Goal: Task Accomplishment & Management: Complete application form

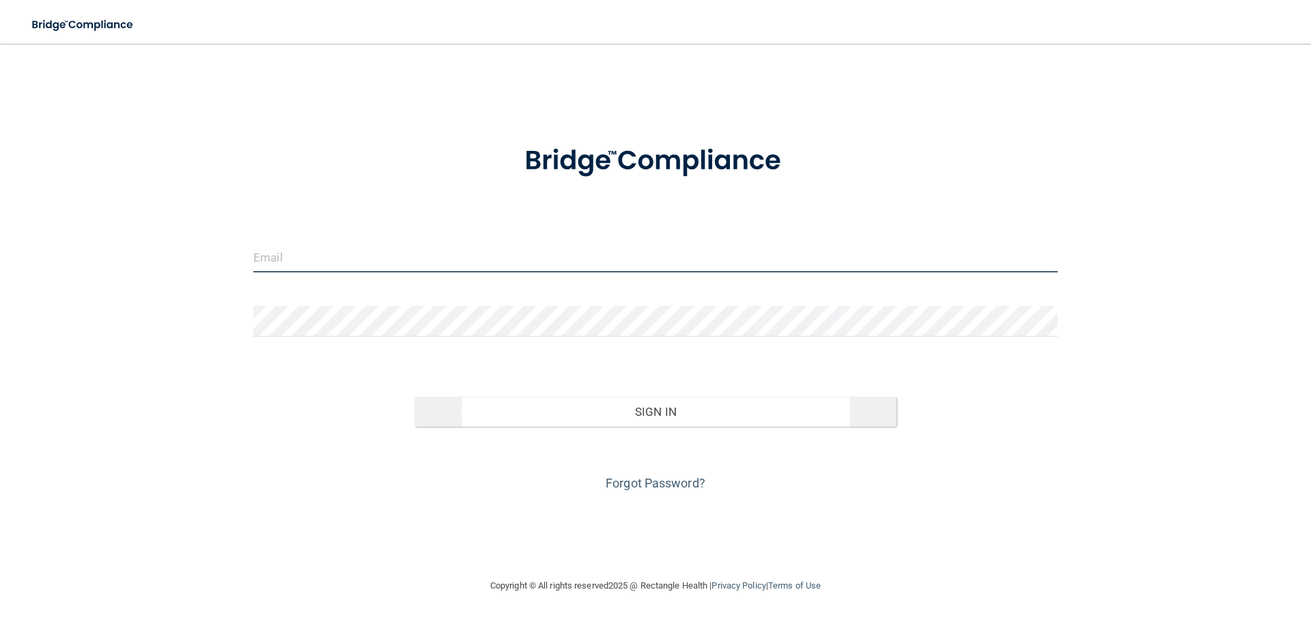
type input "[PERSON_NAME][EMAIL_ADDRESS][DOMAIN_NAME]"
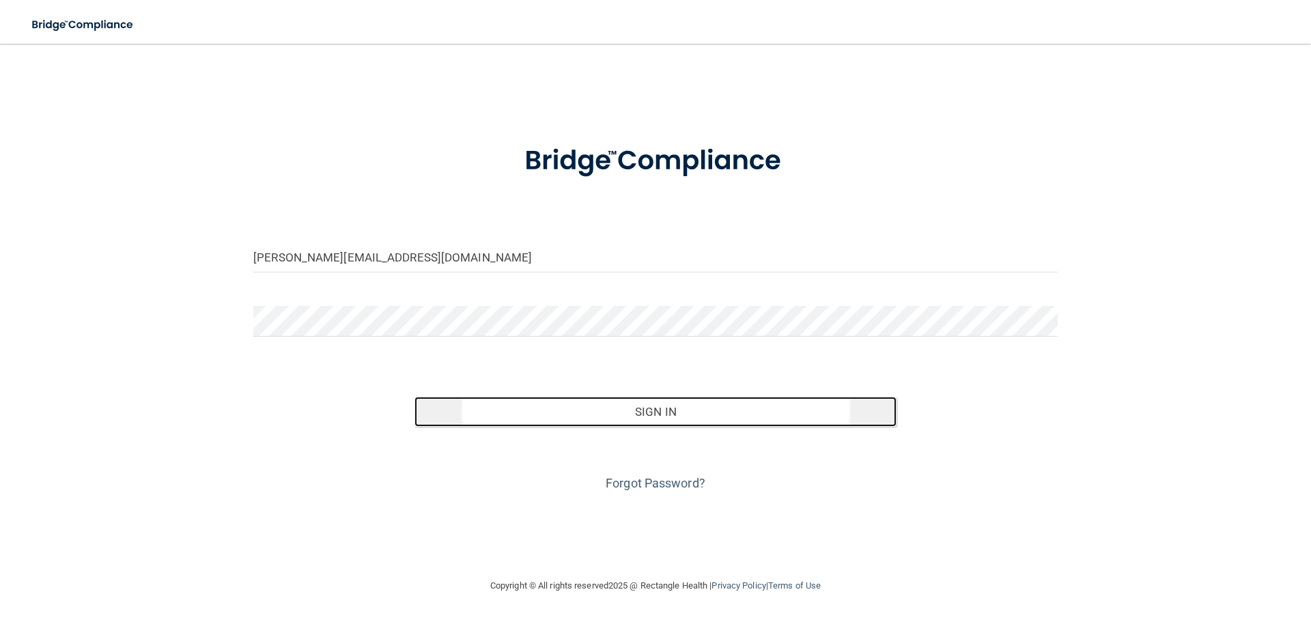
click at [683, 408] on button "Sign In" at bounding box center [655, 412] width 483 height 30
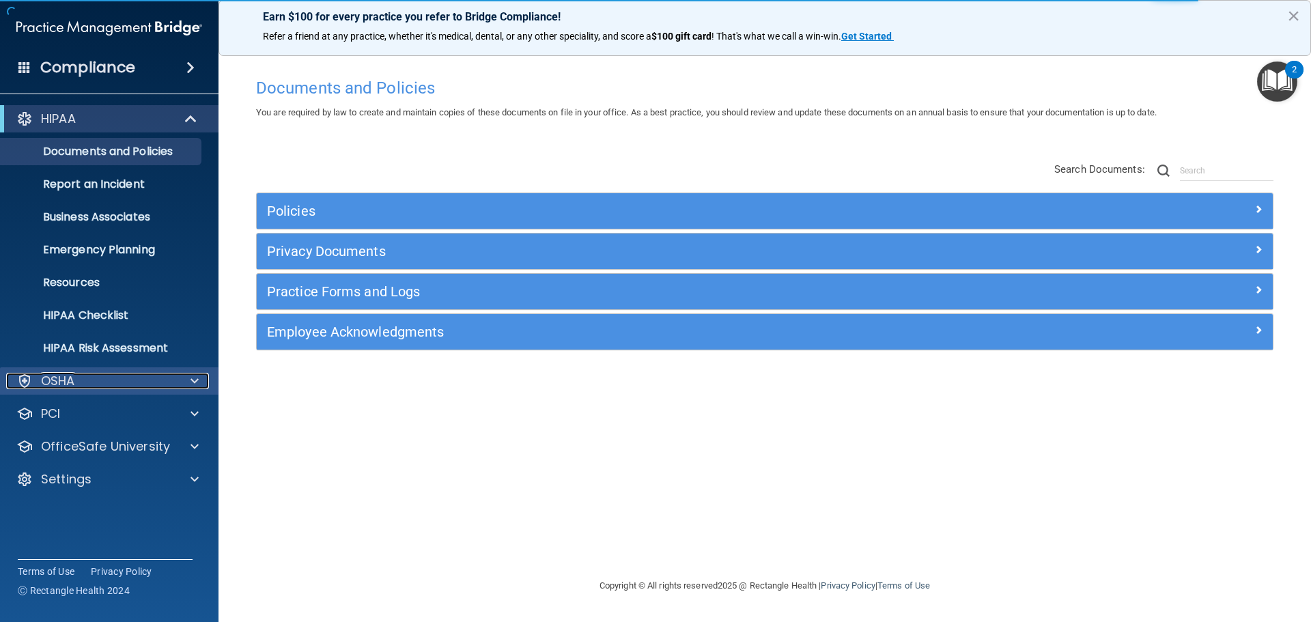
click at [74, 382] on p "OSHA" at bounding box center [58, 381] width 34 height 16
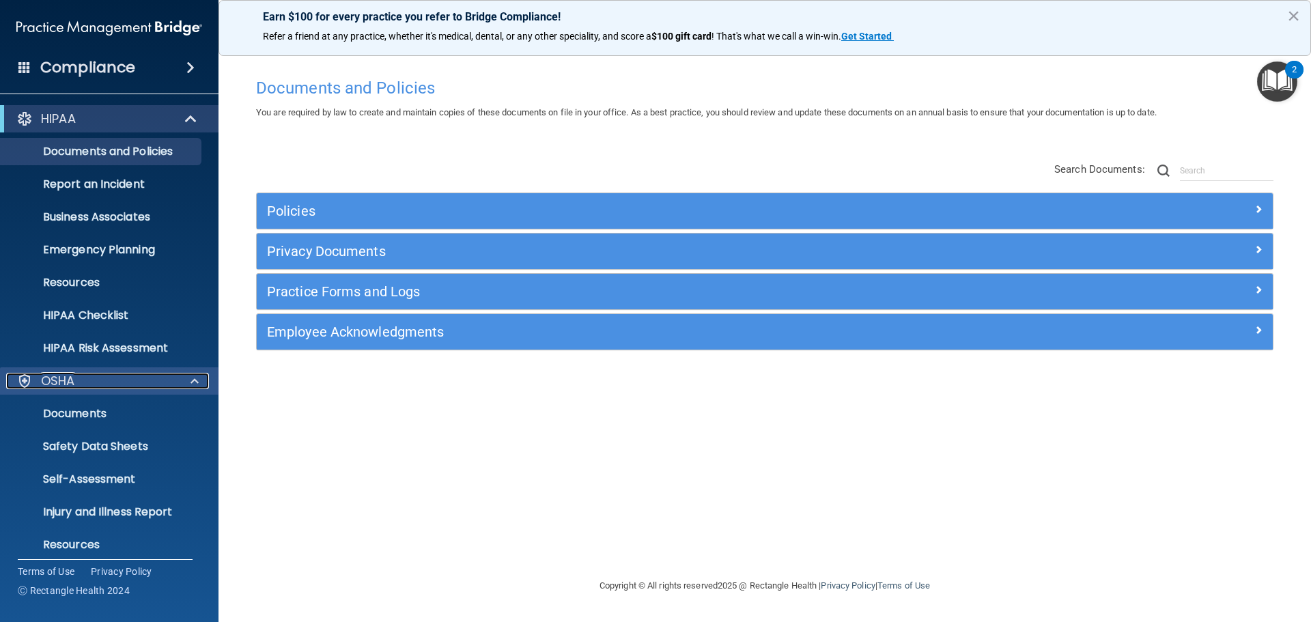
scroll to position [109, 0]
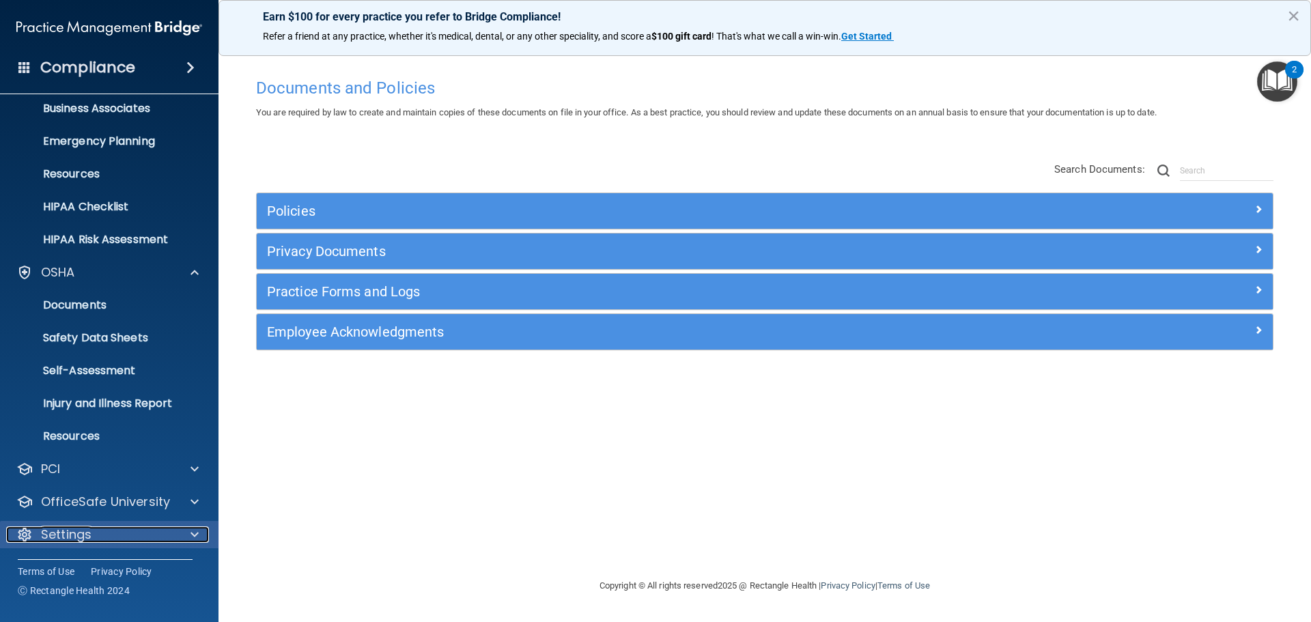
click at [67, 533] on p "Settings" at bounding box center [66, 534] width 51 height 16
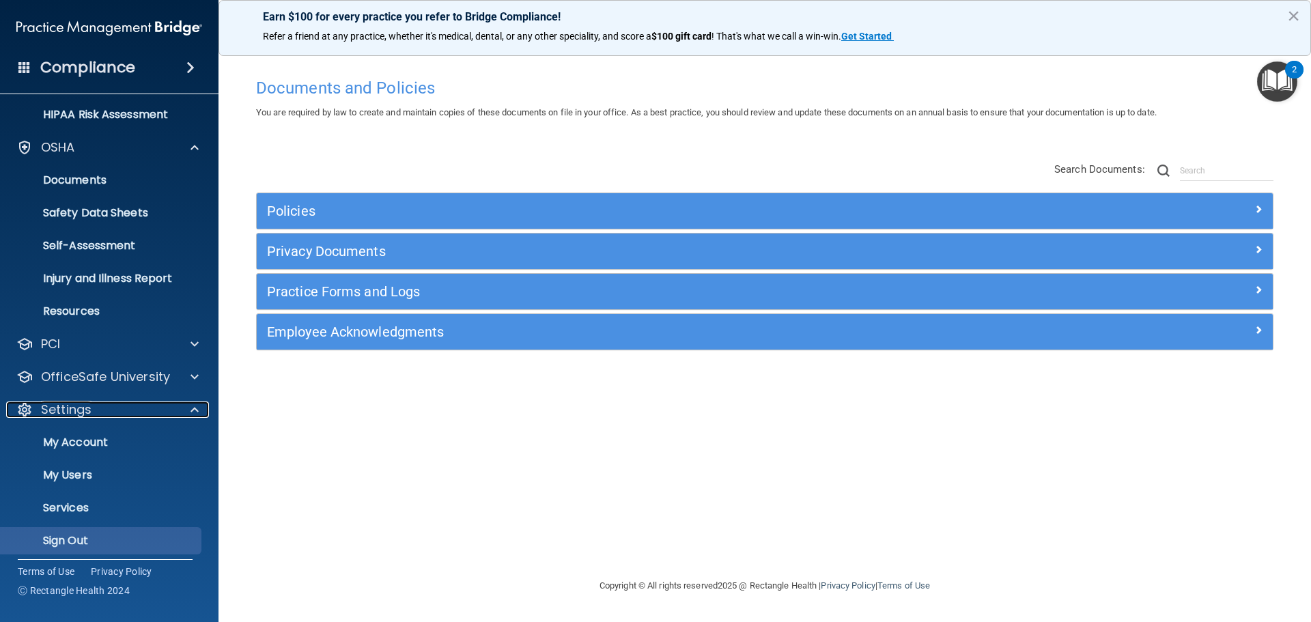
scroll to position [236, 0]
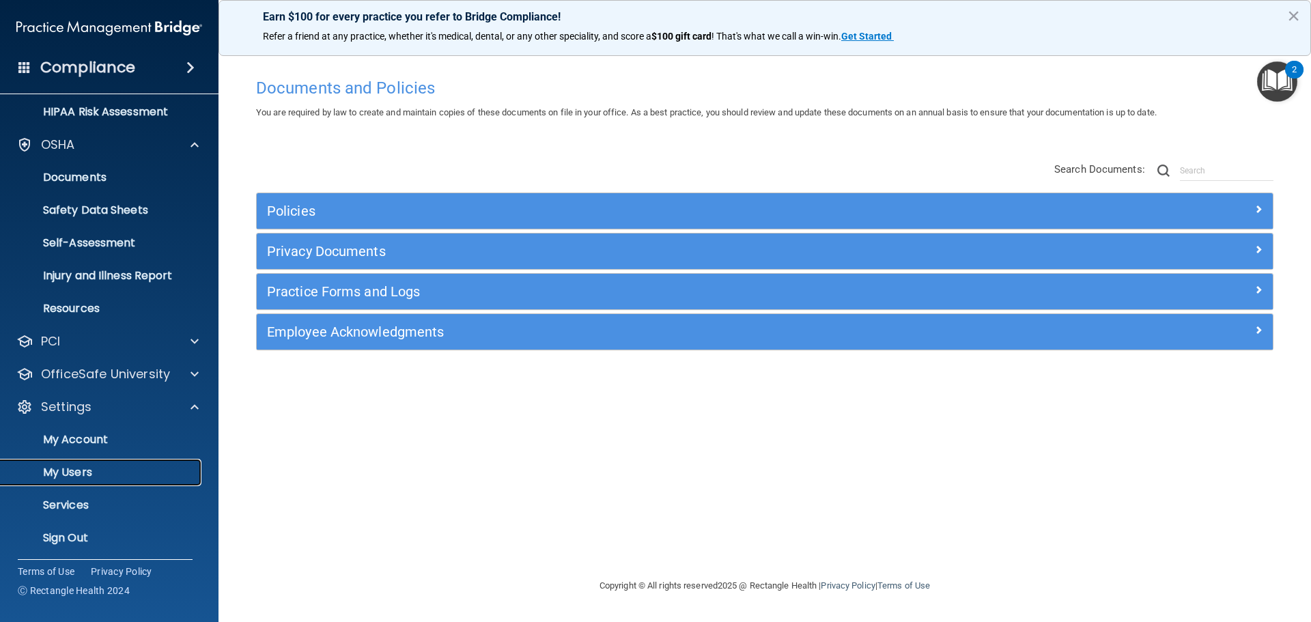
click at [76, 475] on p "My Users" at bounding box center [102, 473] width 186 height 14
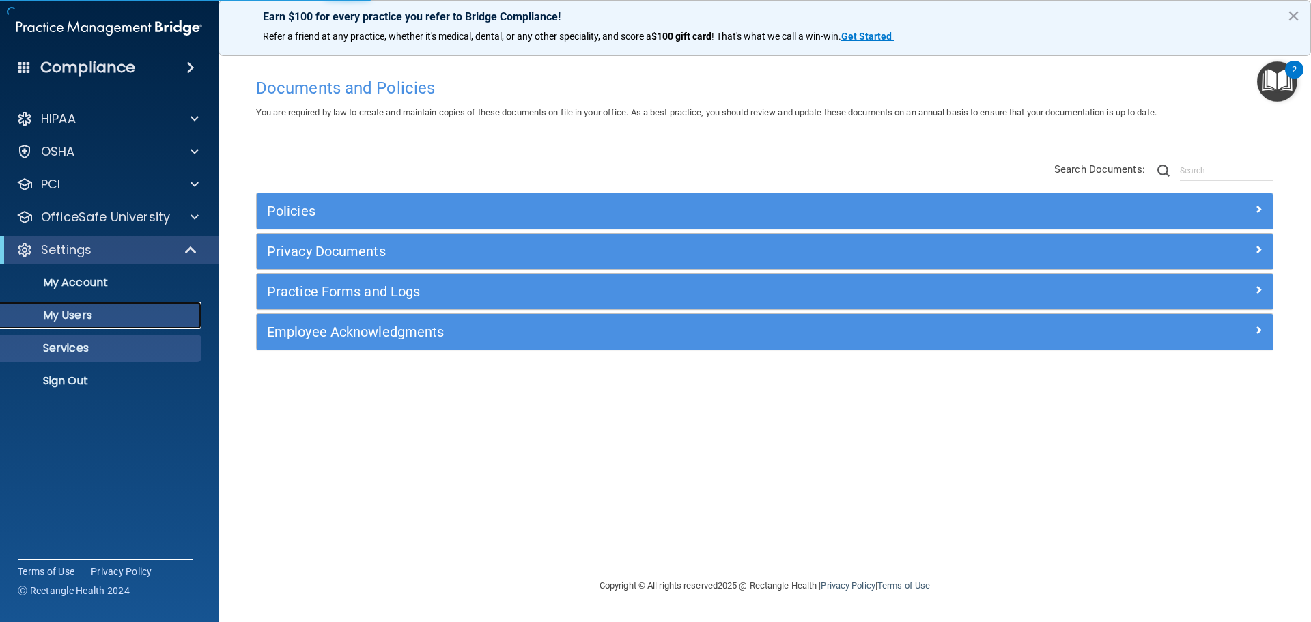
select select "20"
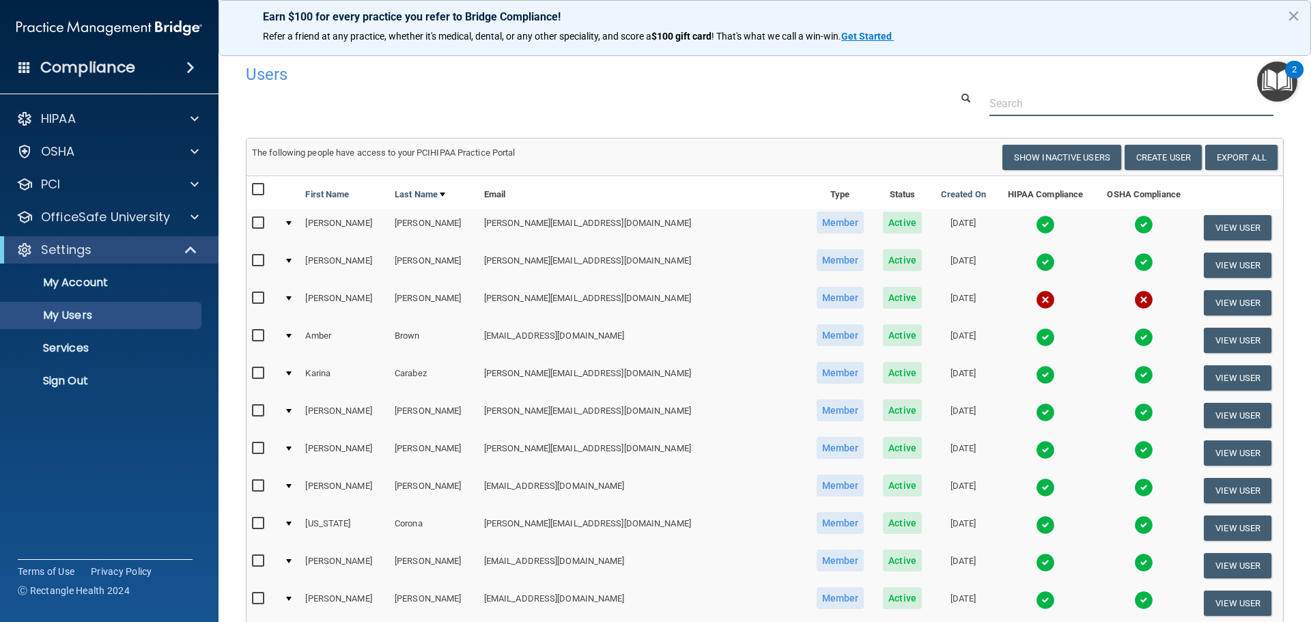
click at [1049, 102] on input "text" at bounding box center [1131, 103] width 284 height 25
click at [1177, 154] on button "Create User" at bounding box center [1163, 157] width 77 height 25
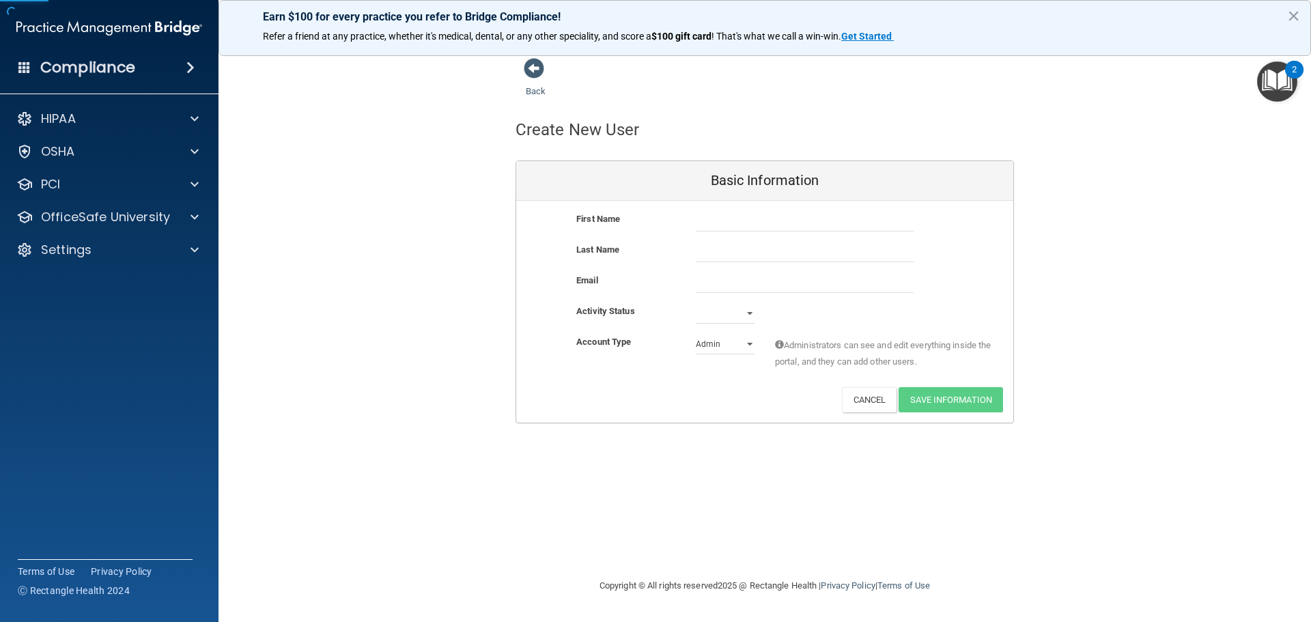
click at [782, 234] on div "First Name" at bounding box center [764, 226] width 497 height 31
click at [782, 222] on input "text" at bounding box center [805, 221] width 218 height 20
type input "[PERSON_NAME]"
paste input "[EMAIL_ADDRESS][DOMAIN_NAME]"
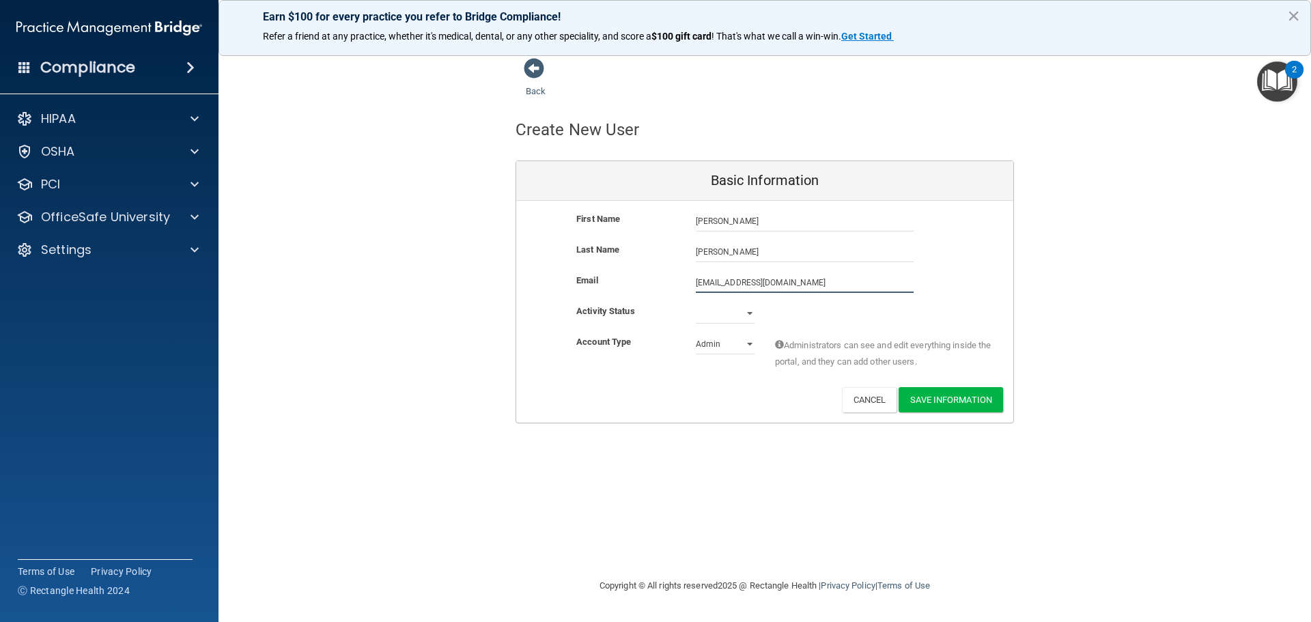
type input "[EMAIL_ADDRESS][DOMAIN_NAME]"
click at [720, 317] on select "Active Inactive" at bounding box center [725, 316] width 59 height 20
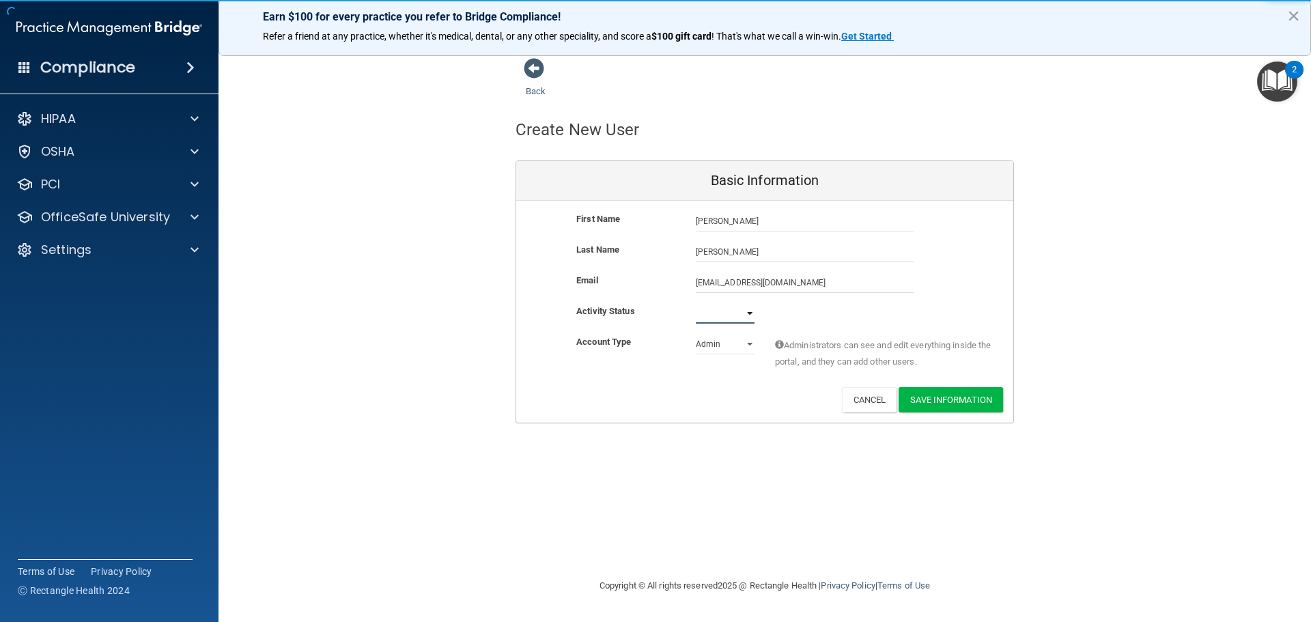
select select "active"
click at [696, 305] on select "Active Inactive" at bounding box center [725, 313] width 59 height 20
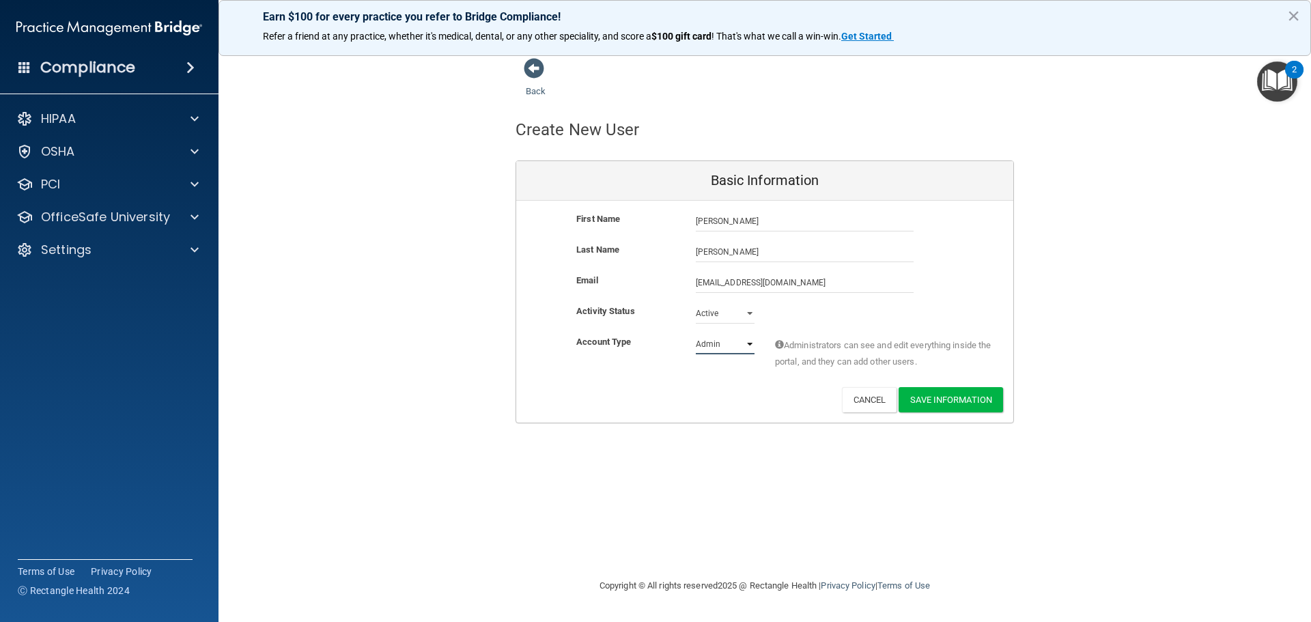
click at [712, 351] on select "Admin Member" at bounding box center [725, 344] width 59 height 20
select select "practice_member"
click at [696, 335] on select "Admin Member" at bounding box center [725, 344] width 59 height 20
click at [935, 406] on button "Save Information" at bounding box center [951, 399] width 104 height 25
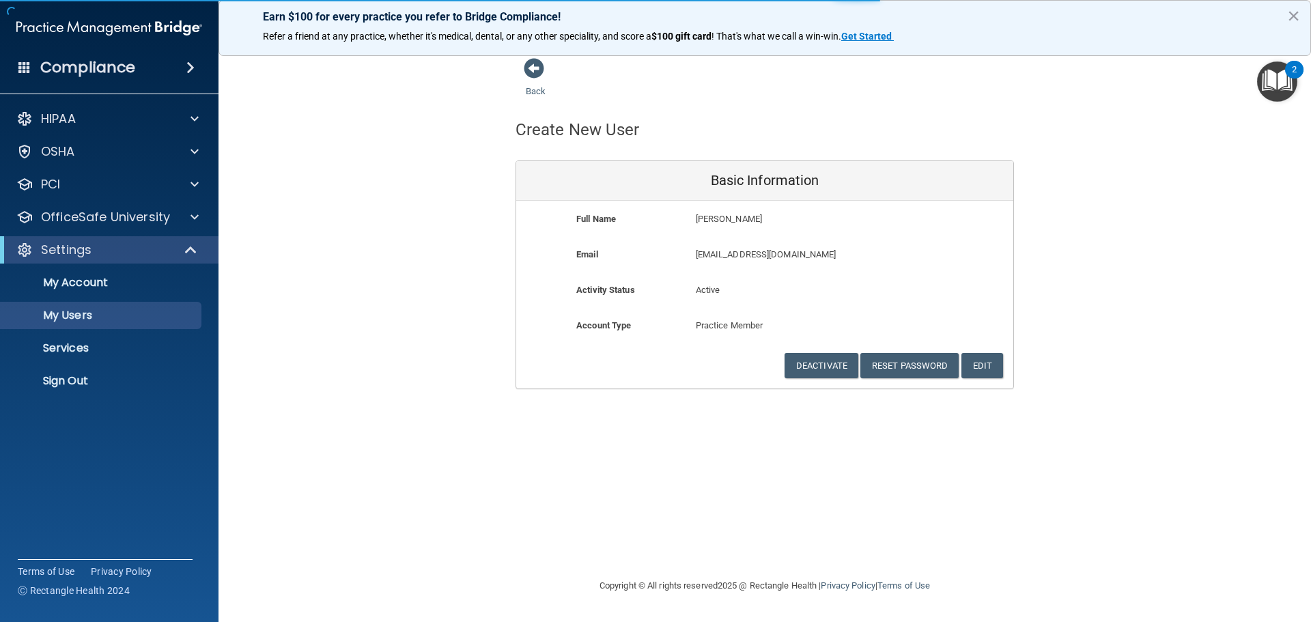
select select "20"
